Goal: Transaction & Acquisition: Purchase product/service

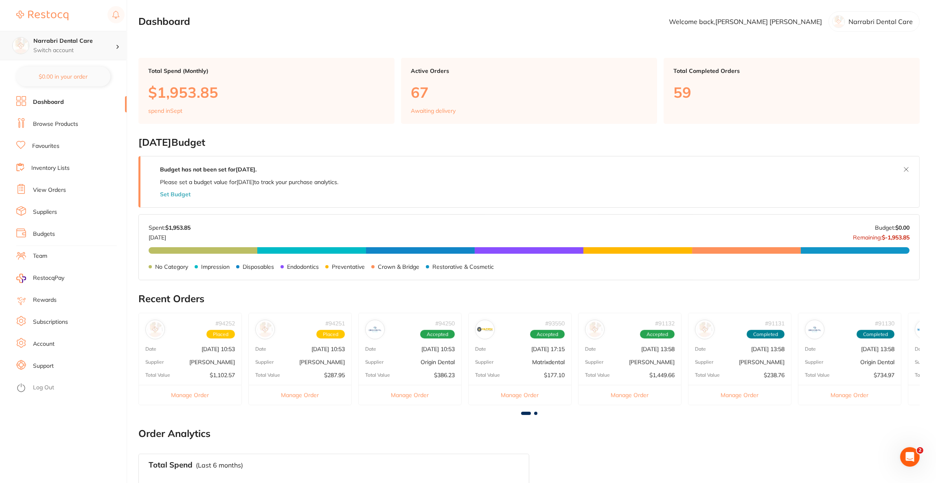
click at [99, 51] on p "Switch account" at bounding box center [74, 50] width 82 height 8
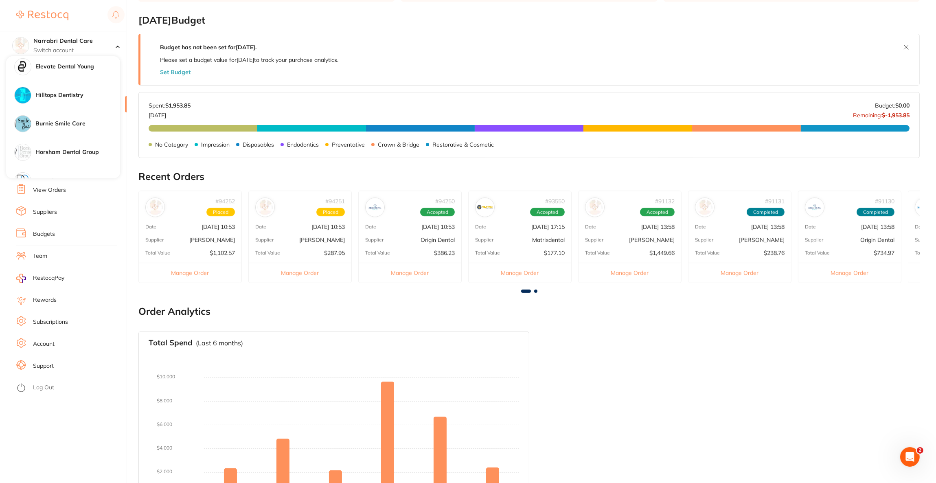
scroll to position [606, 0]
click at [92, 92] on h4 "Horsham Dental Group" at bounding box center [77, 91] width 85 height 8
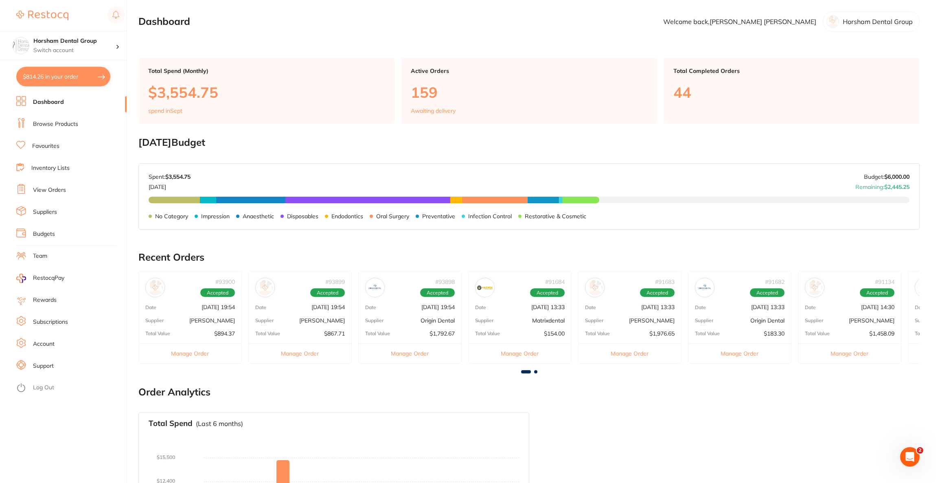
click at [82, 75] on button "$814.26 in your order" at bounding box center [63, 77] width 94 height 20
checkbox input "true"
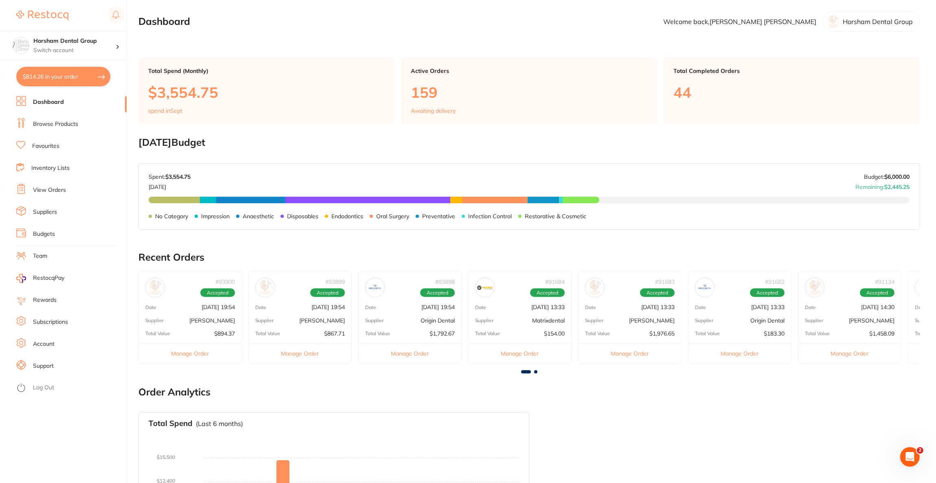
checkbox input "true"
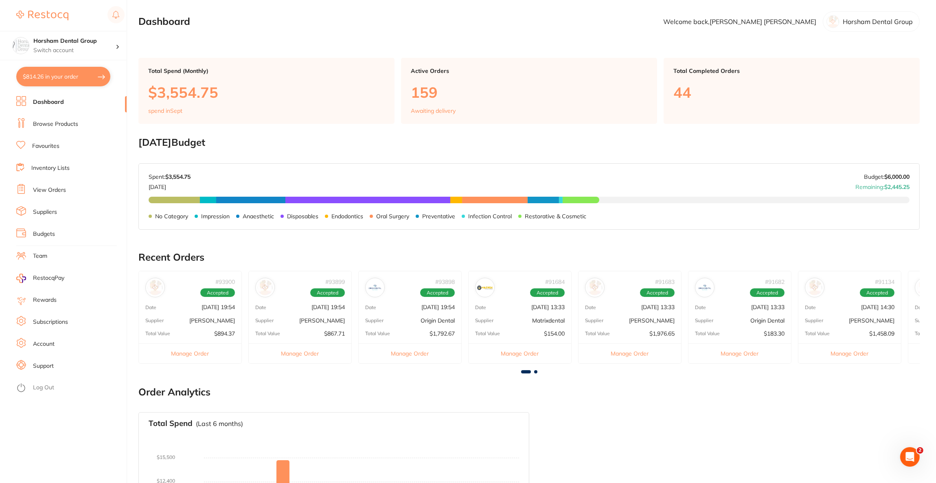
checkbox input "true"
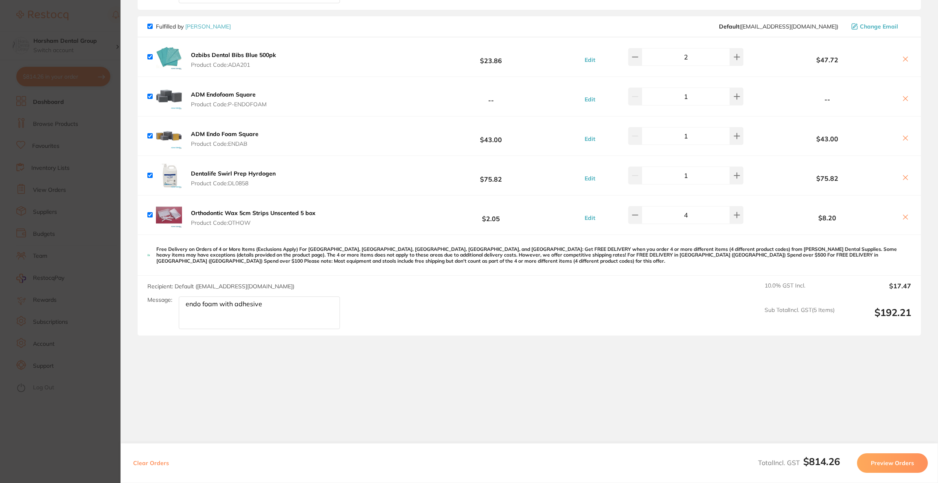
scroll to position [478, 0]
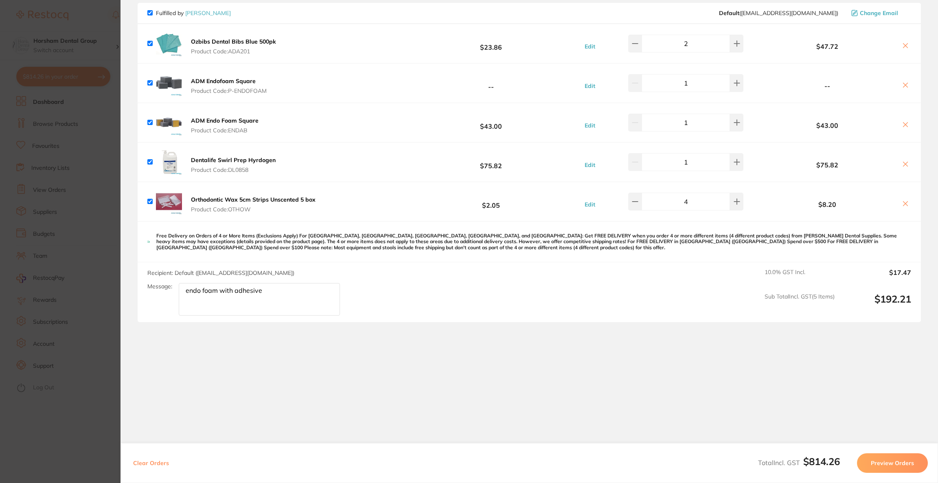
drag, startPoint x: 293, startPoint y: 292, endPoint x: 180, endPoint y: 285, distance: 113.0
click at [180, 285] on textarea "endo foam with adhesive" at bounding box center [259, 299] width 161 height 33
drag, startPoint x: 273, startPoint y: 293, endPoint x: 169, endPoint y: 287, distance: 104.0
click at [170, 288] on div "Message: endo foam with adhesive" at bounding box center [246, 299] width 199 height 33
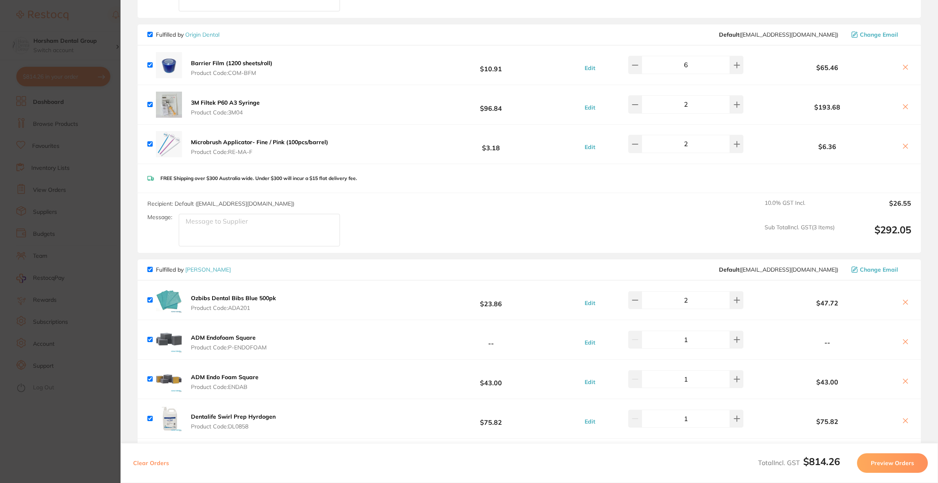
scroll to position [172, 0]
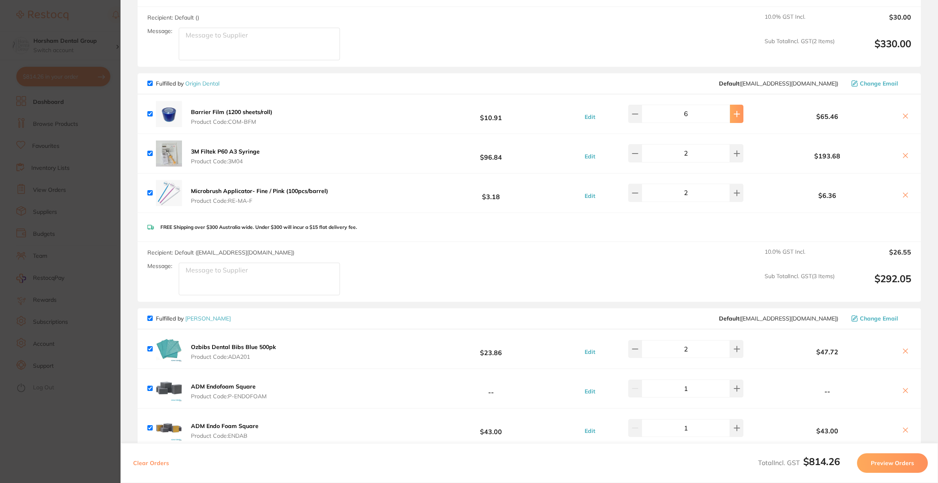
click at [730, 109] on button at bounding box center [736, 114] width 13 height 18
type input "7"
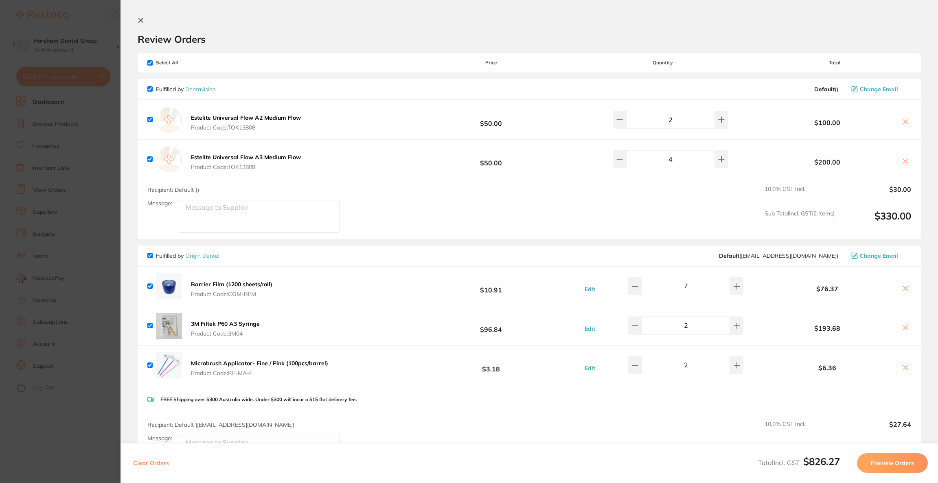
click at [896, 458] on button "Preview Orders" at bounding box center [892, 463] width 71 height 20
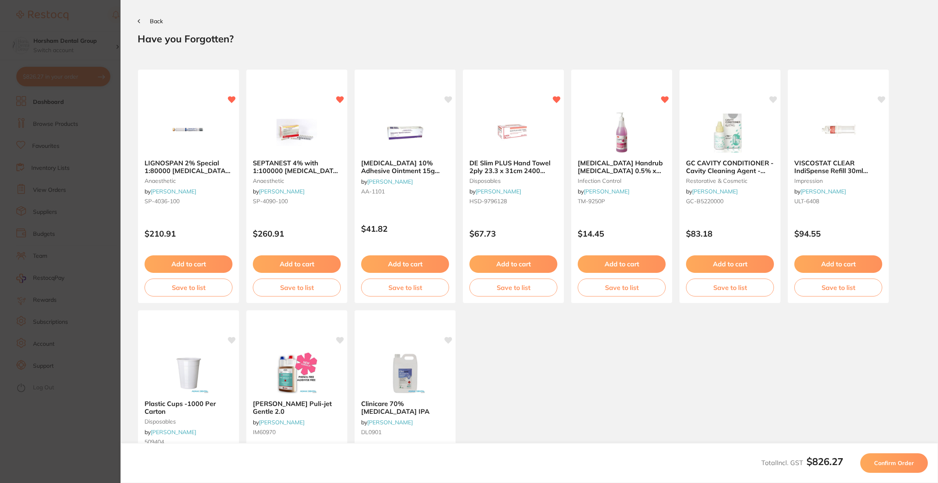
click at [896, 458] on button "Confirm Order" at bounding box center [894, 463] width 68 height 20
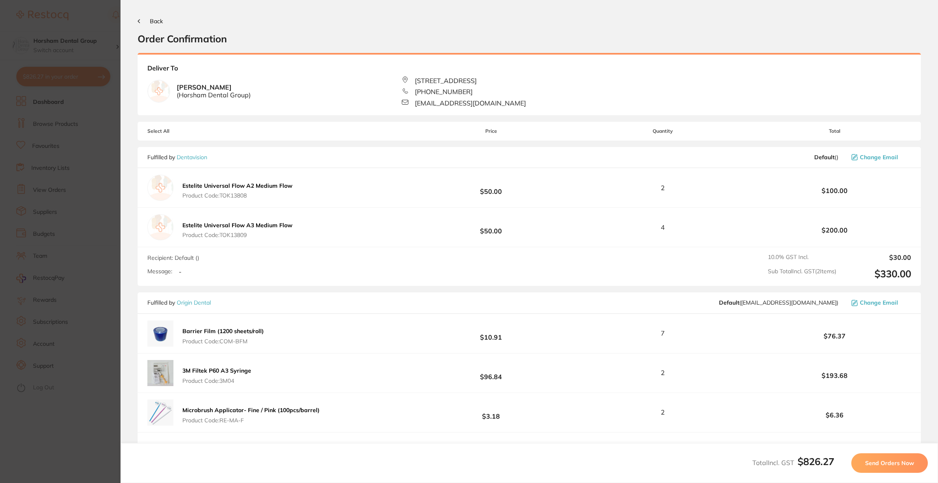
click at [896, 458] on button "Send Orders Now" at bounding box center [889, 463] width 77 height 20
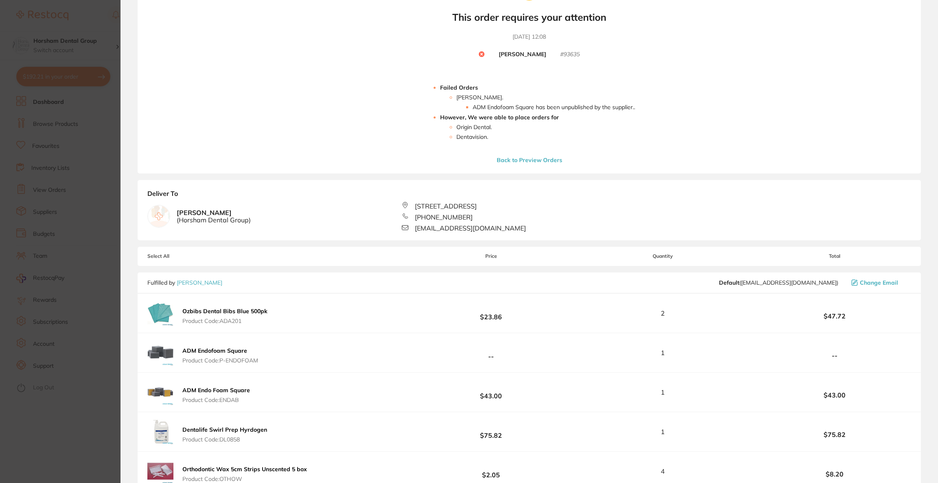
scroll to position [183, 0]
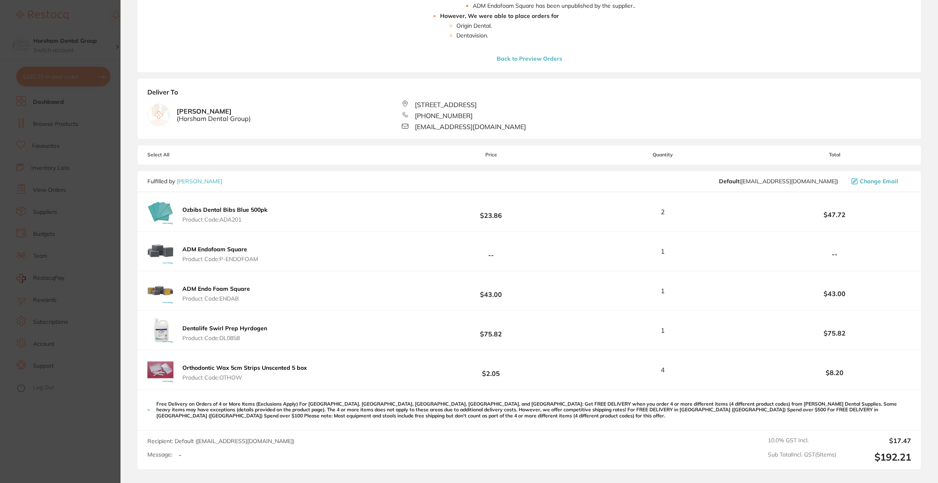
click at [24, 246] on section "Update RRP Set your pre negotiated price for this item. Item Agreed RRP (excl. …" at bounding box center [469, 241] width 938 height 483
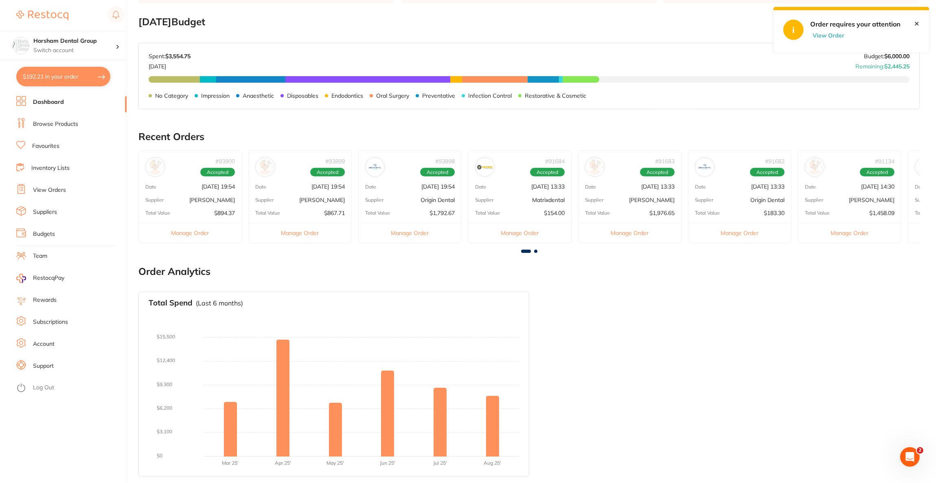
scroll to position [0, 0]
click at [88, 81] on button "$192.21 in your order" at bounding box center [63, 77] width 94 height 20
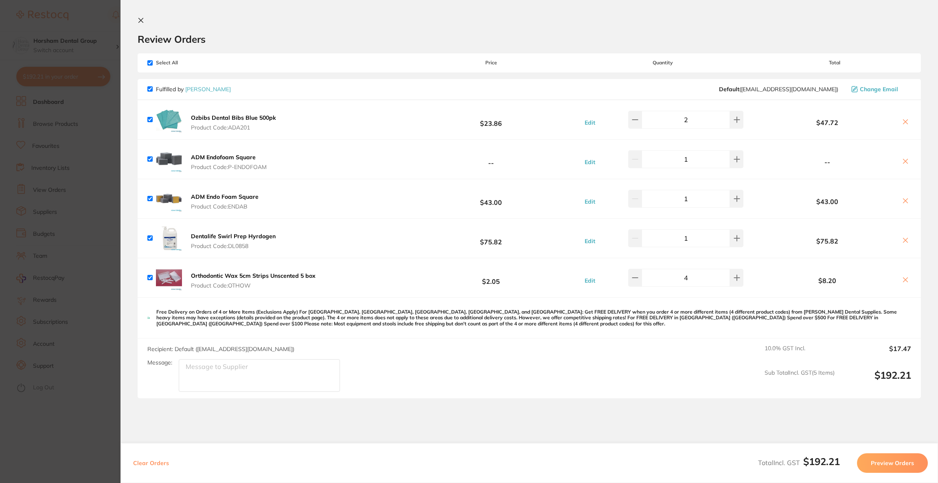
click at [906, 162] on icon at bounding box center [905, 161] width 7 height 7
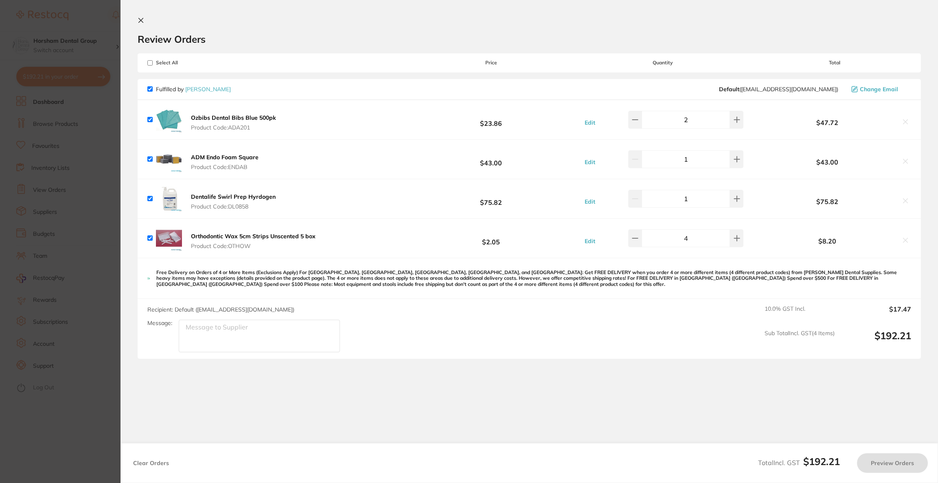
checkbox input "true"
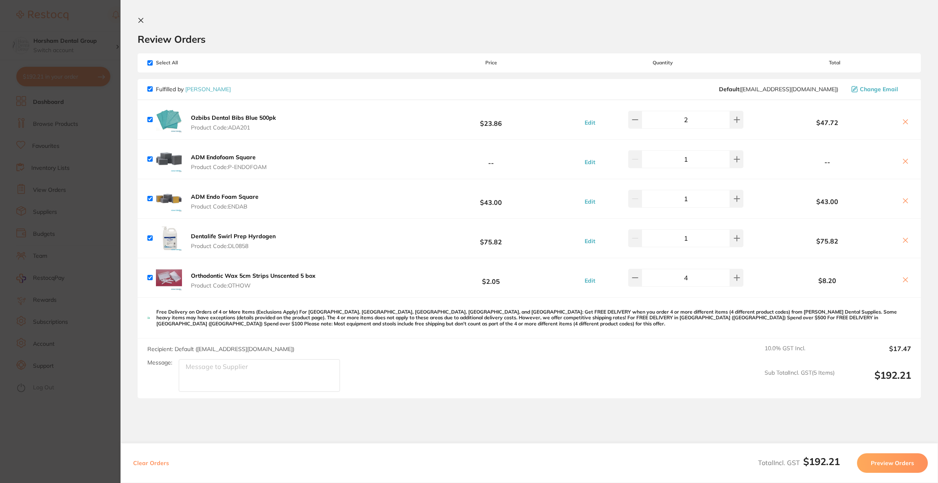
click at [61, 196] on section "Update RRP Set your pre negotiated price for this item. Item Agreed RRP (excl. …" at bounding box center [469, 241] width 938 height 483
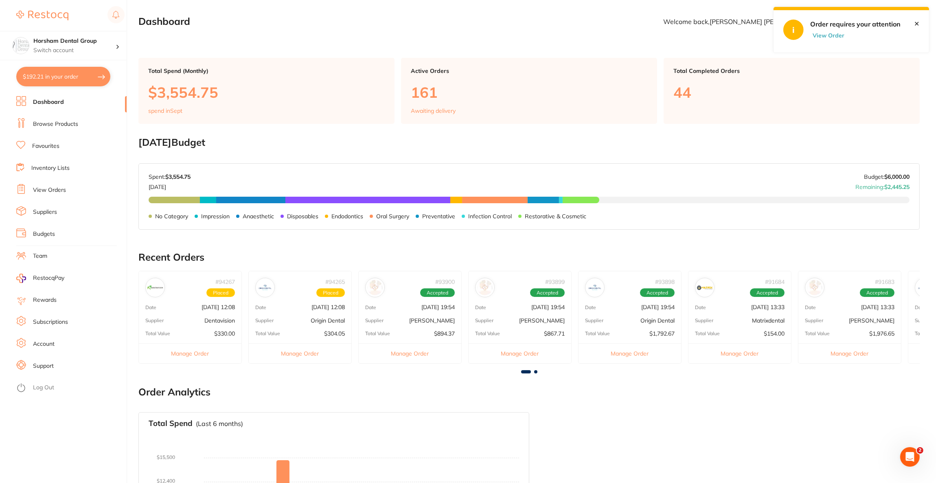
click at [59, 121] on link "Browse Products" at bounding box center [55, 124] width 45 height 8
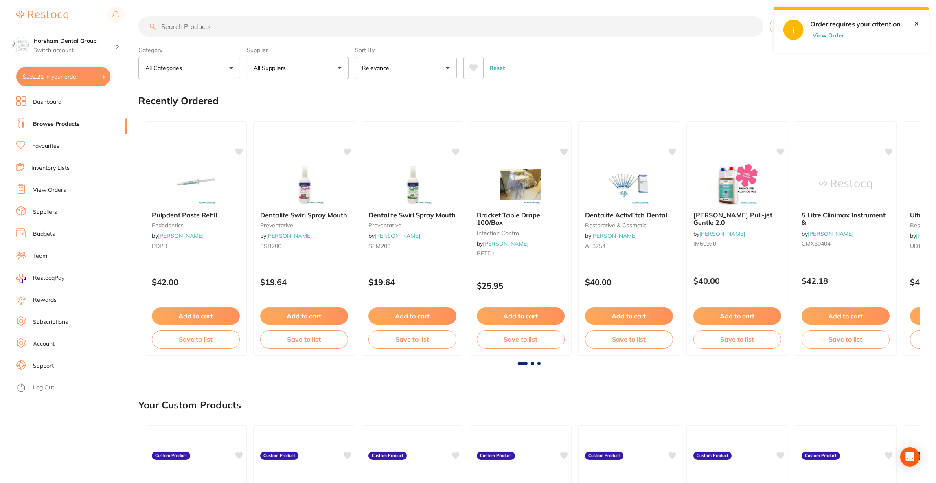
click at [264, 31] on input "search" at bounding box center [450, 26] width 625 height 20
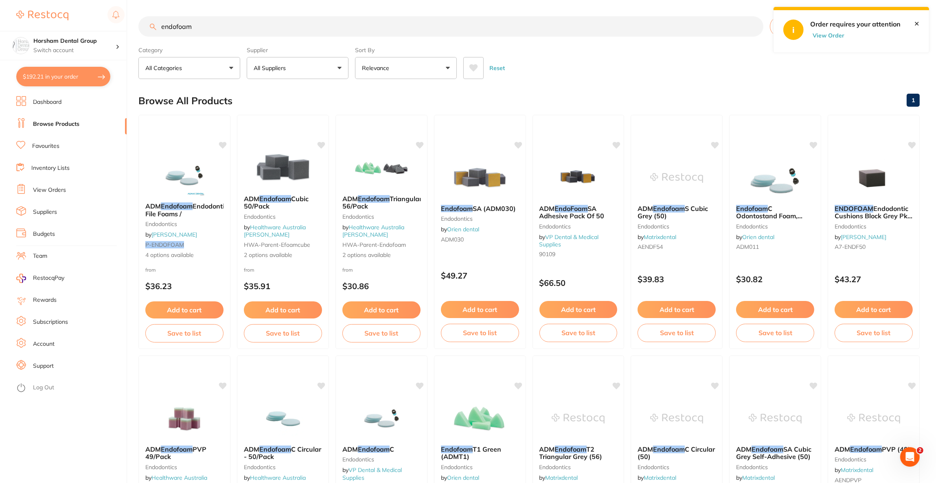
type input "endofoam"
click at [314, 66] on button "All Suppliers" at bounding box center [298, 68] width 102 height 22
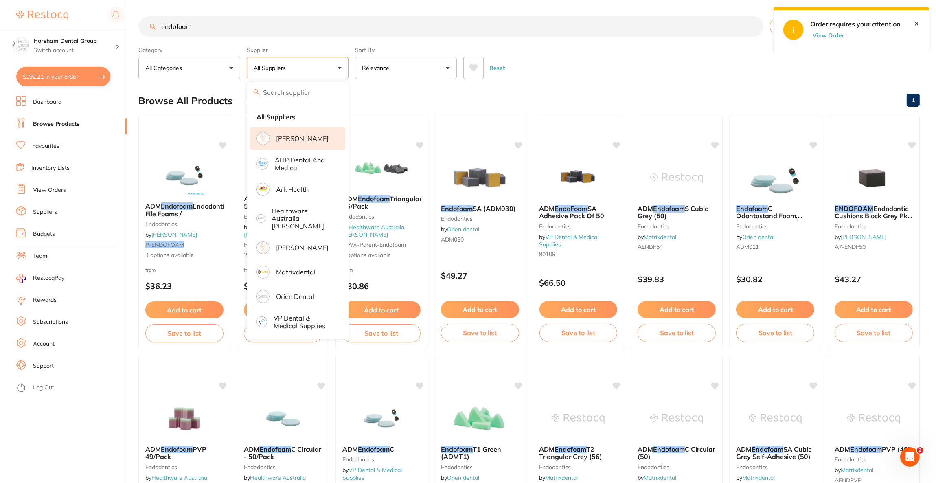
click at [292, 140] on p "[PERSON_NAME]" at bounding box center [302, 138] width 53 height 7
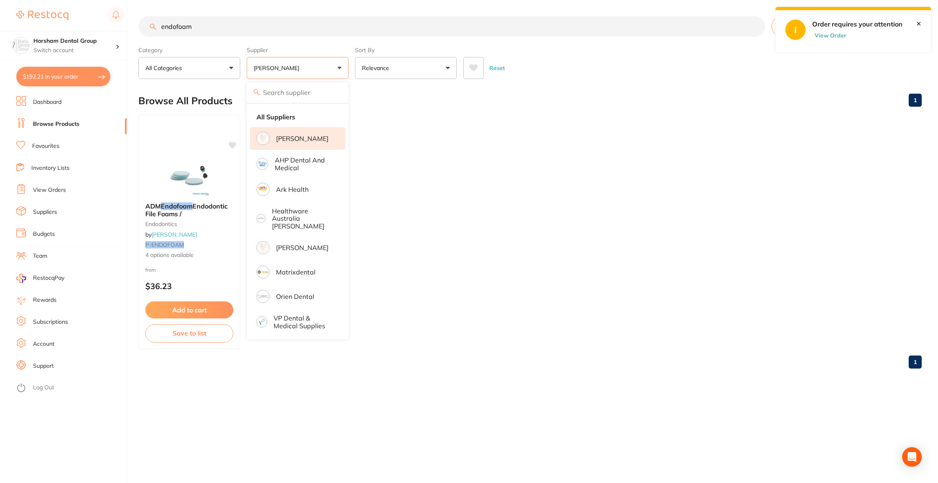
click at [598, 68] on div "Reset" at bounding box center [689, 64] width 452 height 29
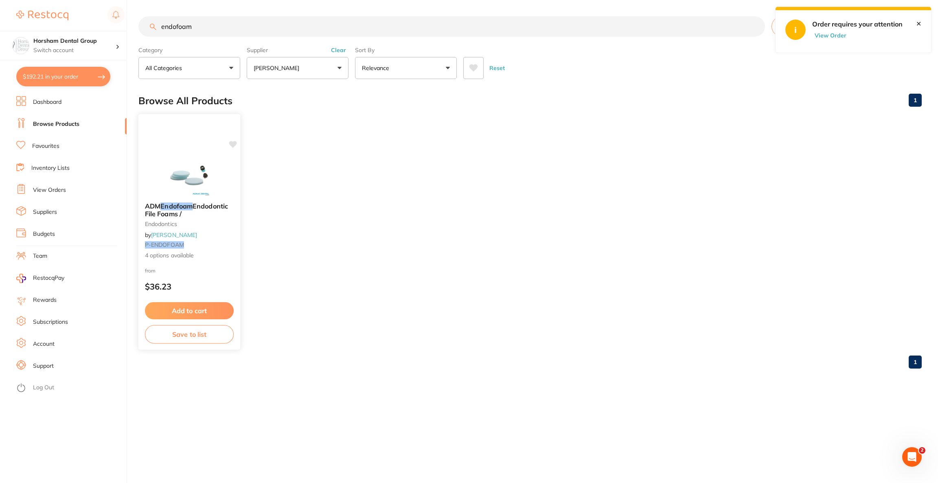
click at [147, 173] on div at bounding box center [189, 175] width 102 height 41
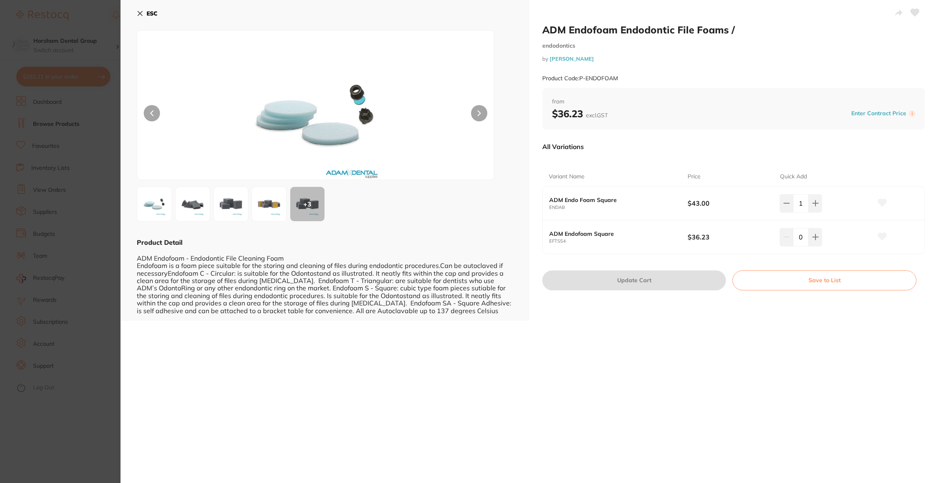
click at [145, 13] on button "ESC" at bounding box center [147, 14] width 21 height 14
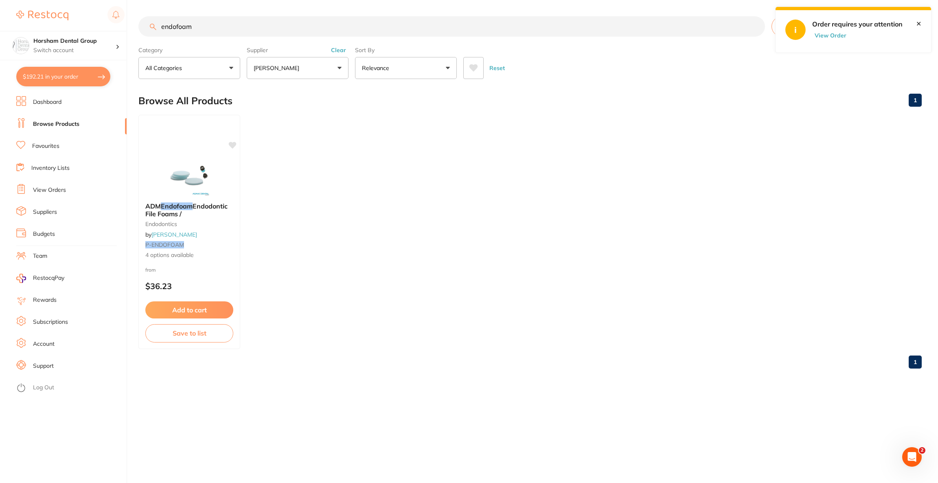
click at [81, 71] on button "$192.21 in your order" at bounding box center [63, 77] width 94 height 20
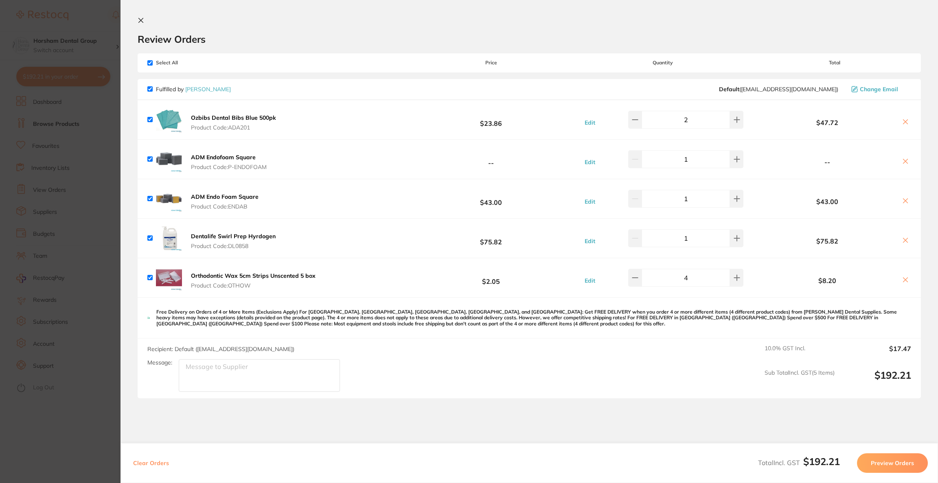
click at [903, 118] on icon at bounding box center [905, 121] width 7 height 7
click at [904, 123] on icon at bounding box center [905, 121] width 7 height 7
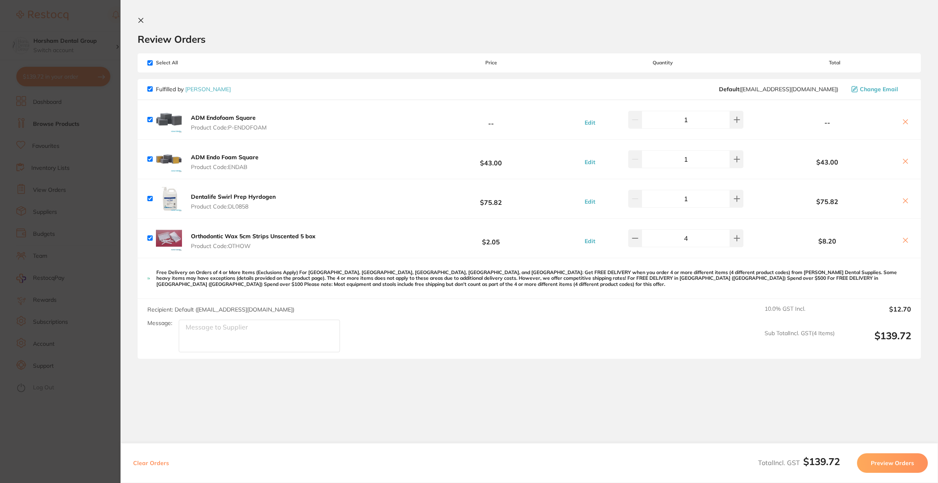
click at [903, 119] on icon at bounding box center [905, 121] width 7 height 7
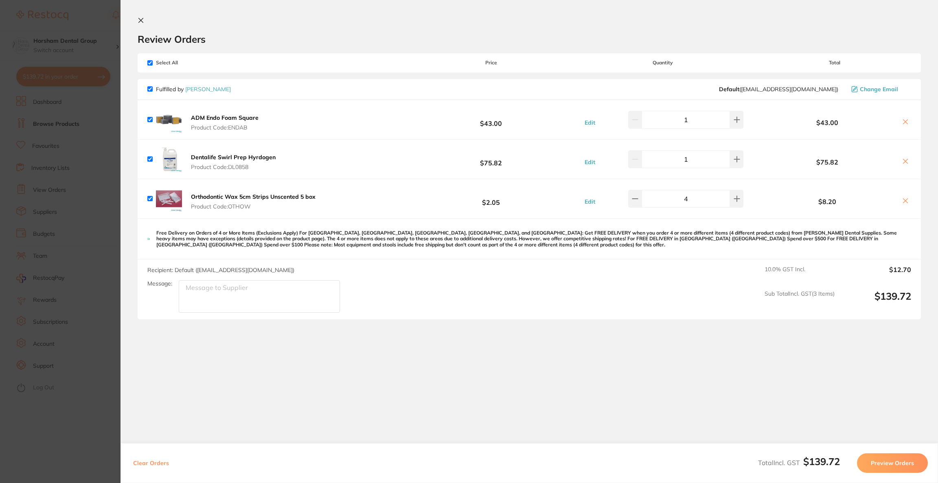
click at [903, 119] on icon at bounding box center [905, 121] width 7 height 7
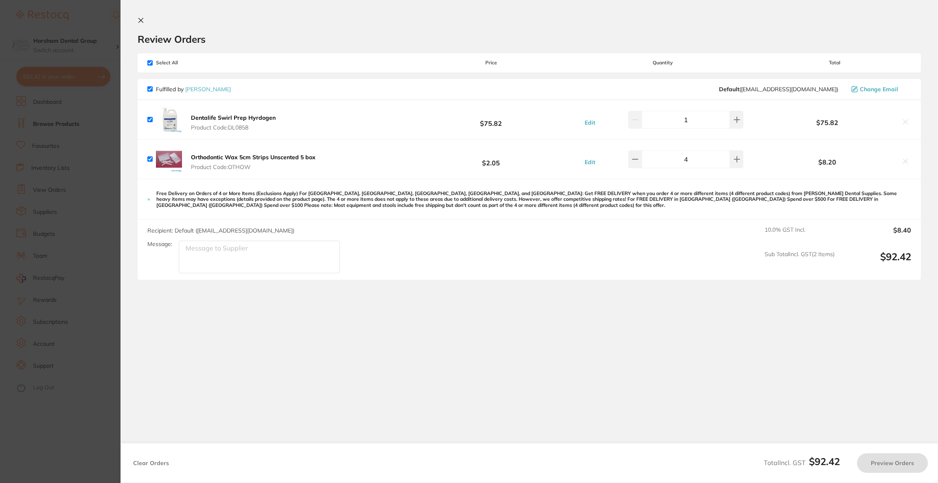
click at [903, 119] on icon at bounding box center [905, 121] width 7 height 7
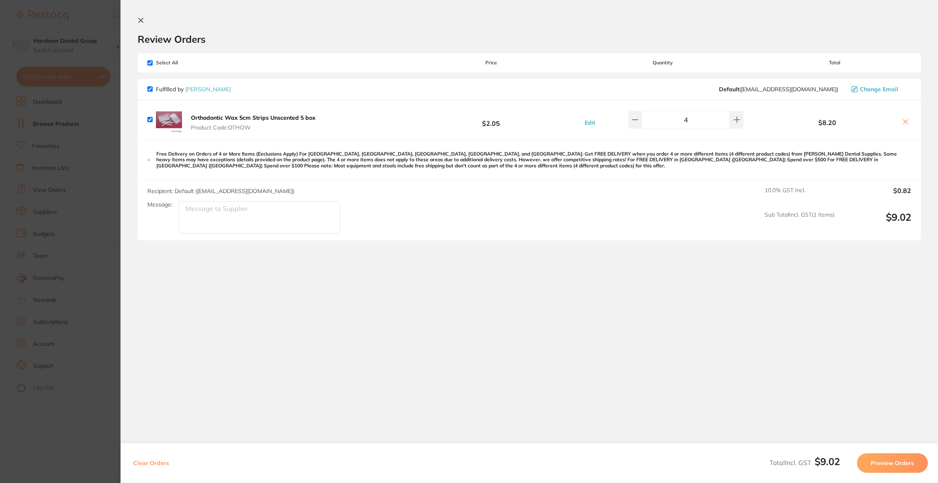
click at [903, 119] on icon at bounding box center [905, 121] width 7 height 7
checkbox input "false"
